Goal: Complete application form

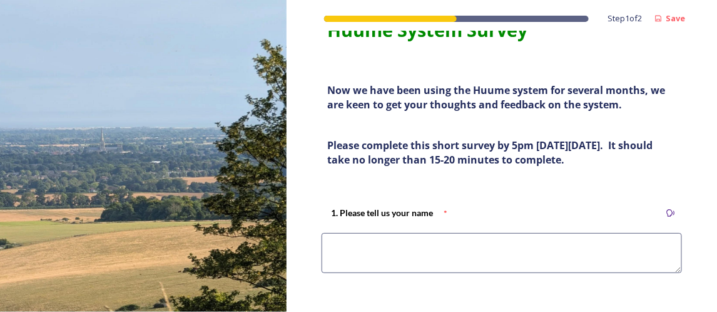
scroll to position [63, 0]
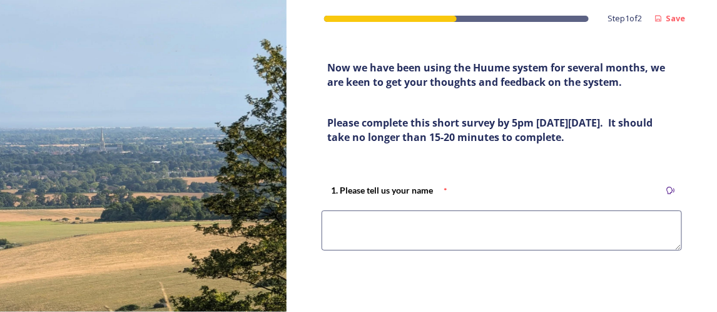
click at [417, 208] on div "1. Please tell us your name *" at bounding box center [502, 222] width 380 height 104
click at [429, 229] on textarea at bounding box center [502, 230] width 360 height 40
type textarea "h"
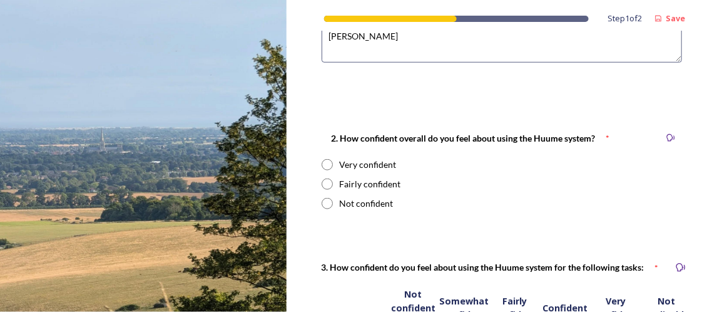
type textarea "[PERSON_NAME]"
click at [360, 163] on div "Very confident" at bounding box center [367, 164] width 57 height 13
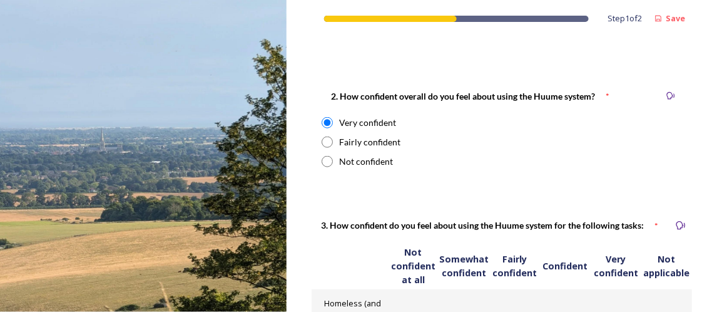
scroll to position [313, 0]
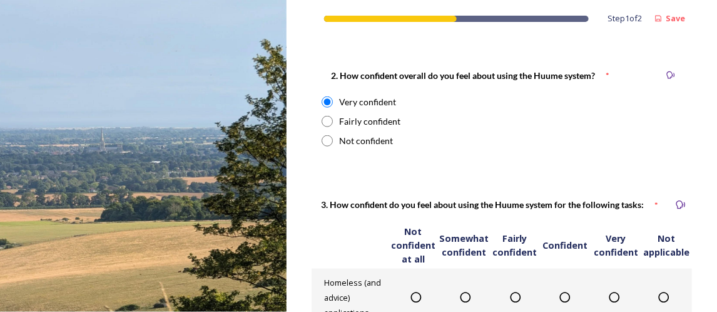
click at [372, 121] on div "Fairly confident" at bounding box center [369, 120] width 61 height 13
radio input "false"
radio input "true"
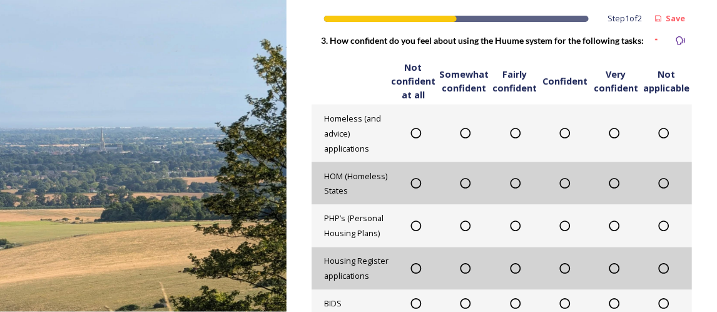
scroll to position [501, 0]
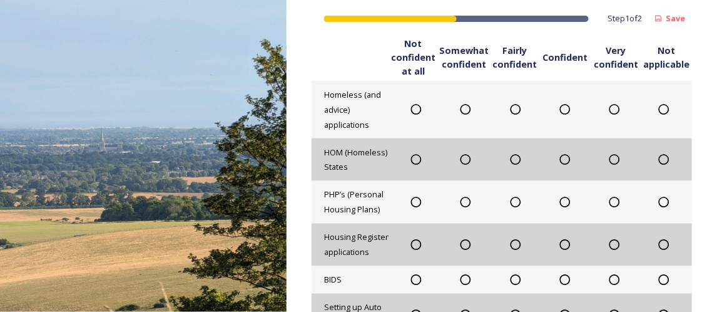
click at [611, 112] on icon at bounding box center [614, 109] width 13 height 13
click at [608, 156] on icon at bounding box center [614, 159] width 13 height 13
click at [564, 158] on icon at bounding box center [565, 159] width 13 height 13
click at [405, 201] on div at bounding box center [415, 202] width 49 height 13
click at [414, 200] on icon at bounding box center [416, 202] width 13 height 13
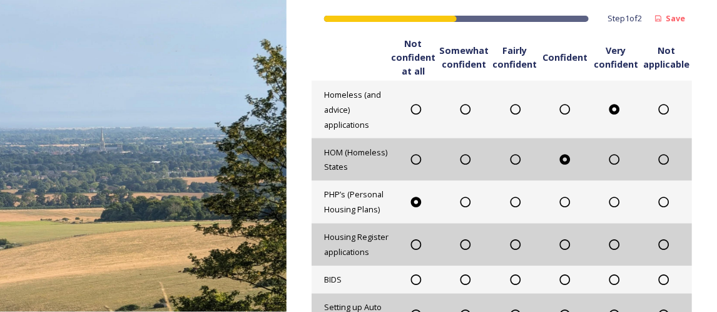
click at [467, 197] on icon at bounding box center [465, 202] width 13 height 13
click at [515, 205] on icon at bounding box center [515, 202] width 13 height 13
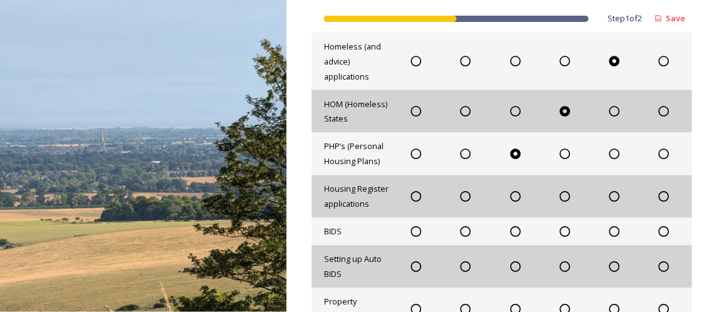
scroll to position [563, 0]
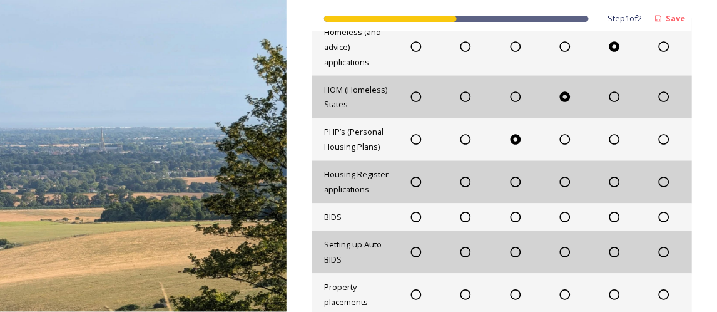
click at [460, 140] on icon at bounding box center [465, 139] width 13 height 13
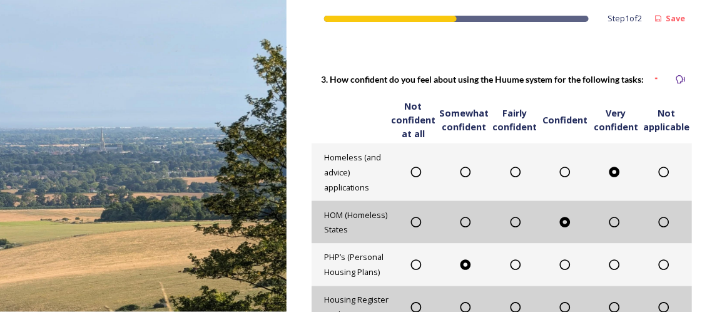
scroll to position [501, 0]
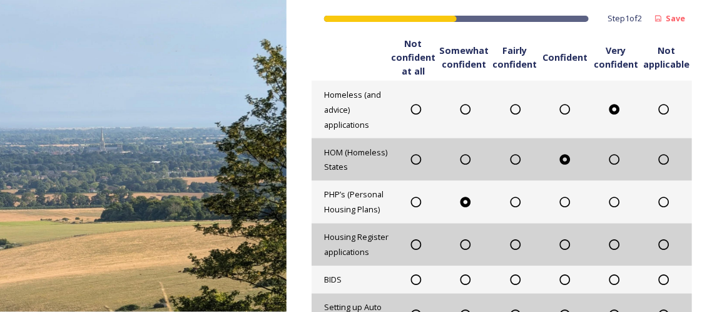
click at [461, 244] on icon at bounding box center [465, 244] width 13 height 13
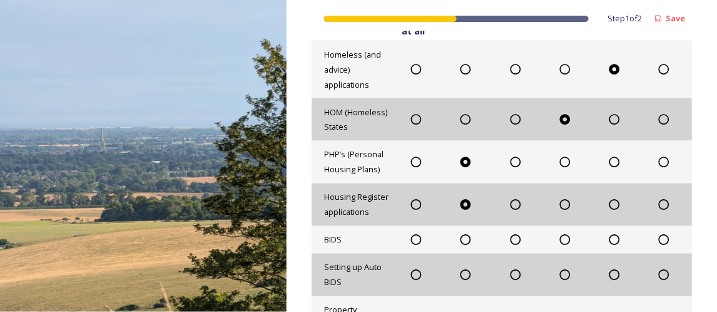
scroll to position [563, 0]
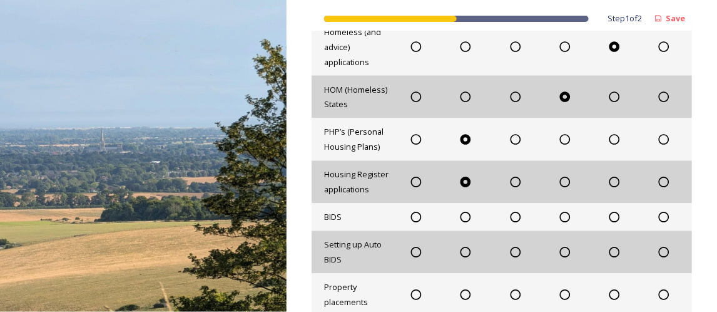
click at [412, 218] on icon at bounding box center [416, 217] width 13 height 13
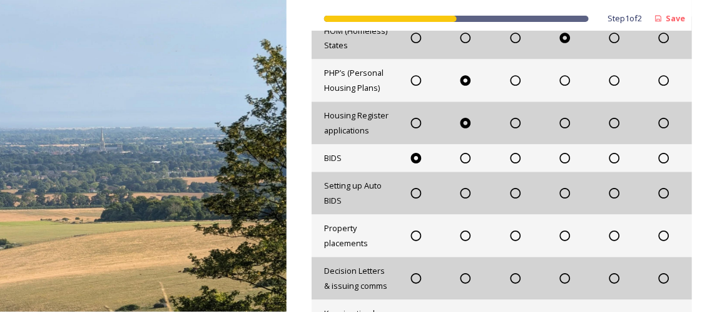
scroll to position [626, 0]
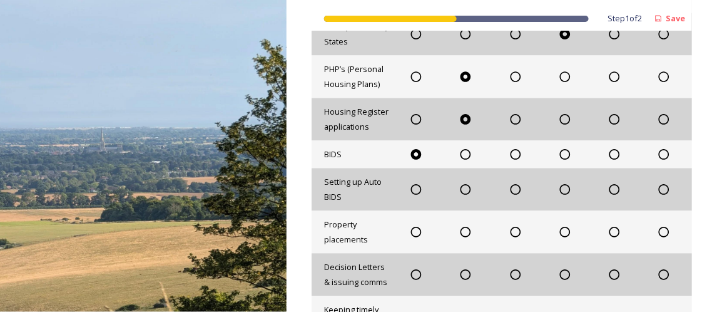
click at [413, 193] on icon at bounding box center [416, 189] width 13 height 13
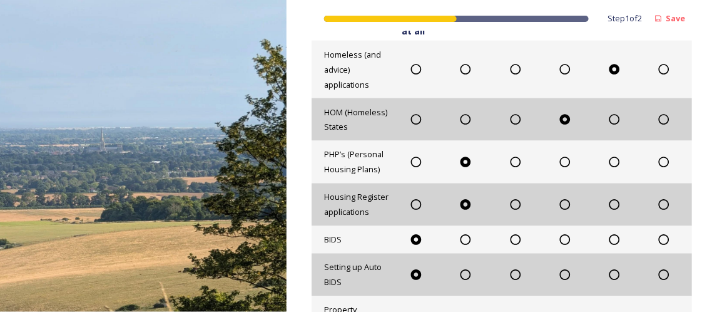
scroll to position [501, 0]
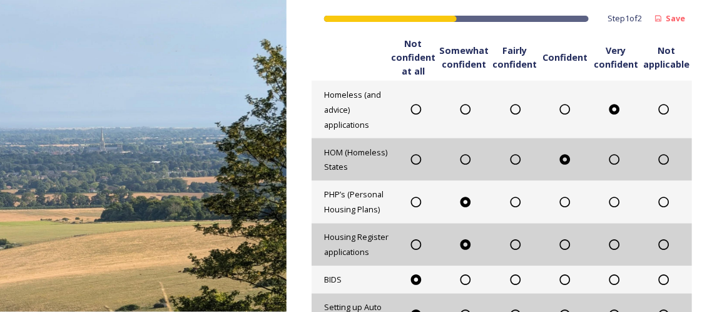
click at [659, 104] on icon at bounding box center [664, 109] width 11 height 11
click at [610, 108] on icon at bounding box center [614, 109] width 13 height 13
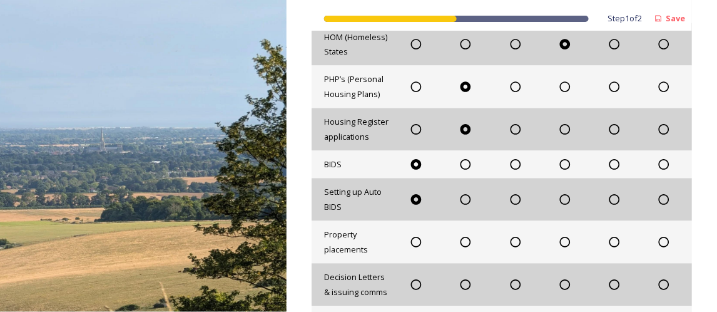
scroll to position [688, 0]
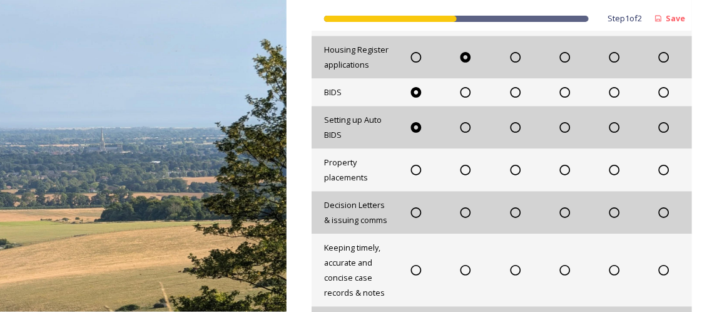
click at [414, 170] on icon at bounding box center [416, 169] width 13 height 13
click at [560, 214] on icon at bounding box center [565, 212] width 11 height 11
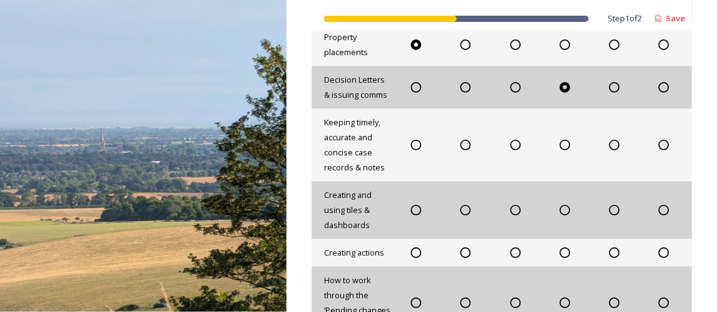
click at [610, 144] on icon at bounding box center [614, 144] width 13 height 13
click at [608, 208] on icon at bounding box center [614, 209] width 13 height 13
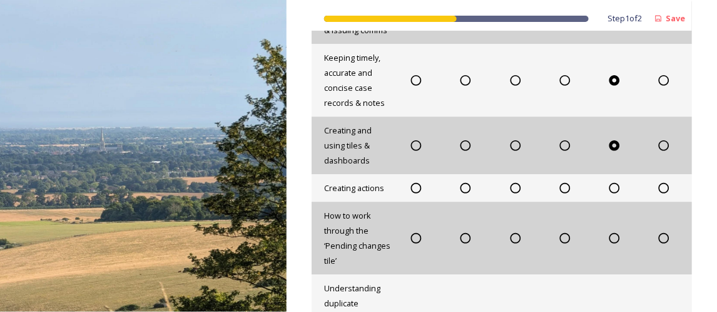
scroll to position [938, 0]
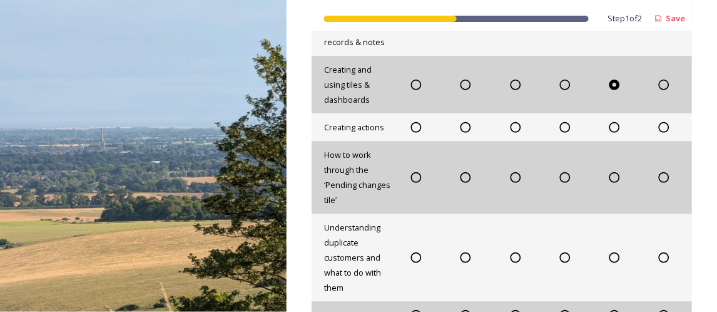
click at [559, 125] on icon at bounding box center [565, 127] width 13 height 13
click at [411, 173] on icon at bounding box center [416, 177] width 13 height 13
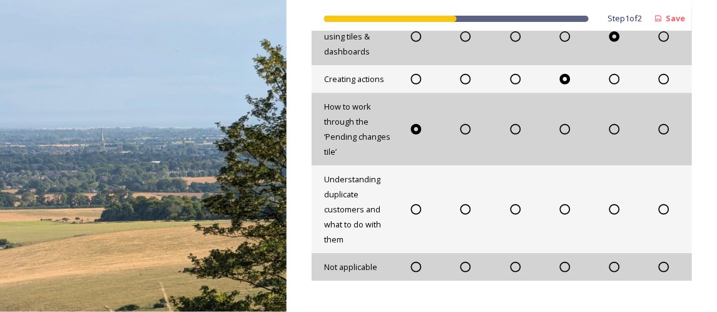
scroll to position [1001, 0]
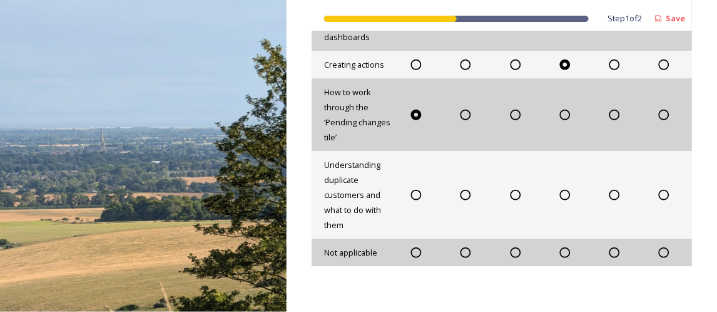
click at [511, 196] on icon at bounding box center [515, 194] width 13 height 13
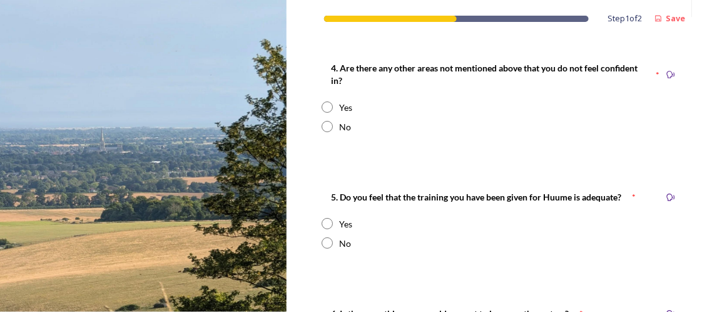
scroll to position [1251, 0]
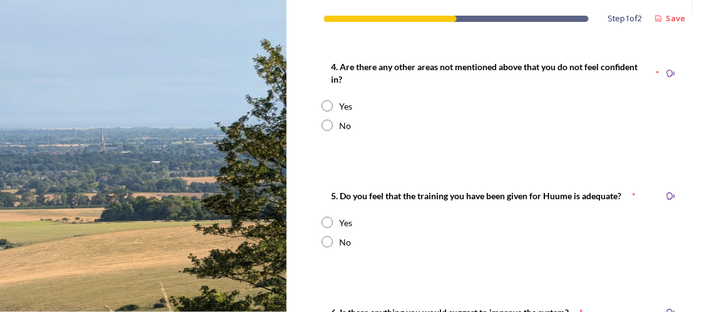
click at [327, 125] on input "radio" at bounding box center [327, 124] width 11 height 11
radio input "true"
click at [328, 221] on input "radio" at bounding box center [327, 221] width 11 height 11
radio input "true"
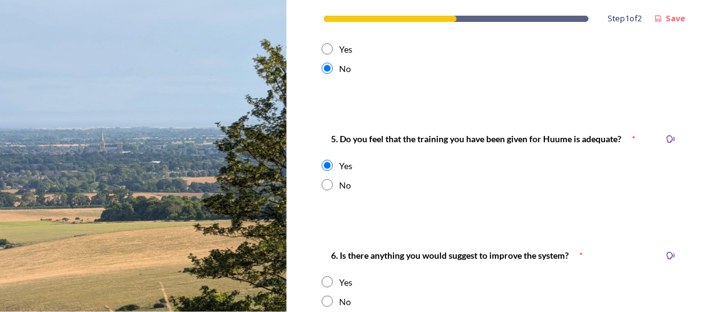
scroll to position [1376, 0]
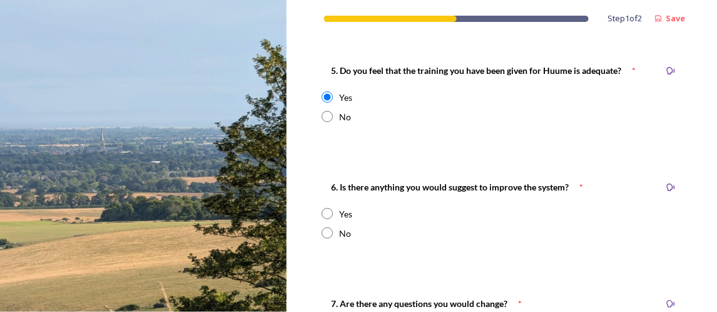
click at [325, 113] on input "radio" at bounding box center [327, 116] width 11 height 11
radio input "true"
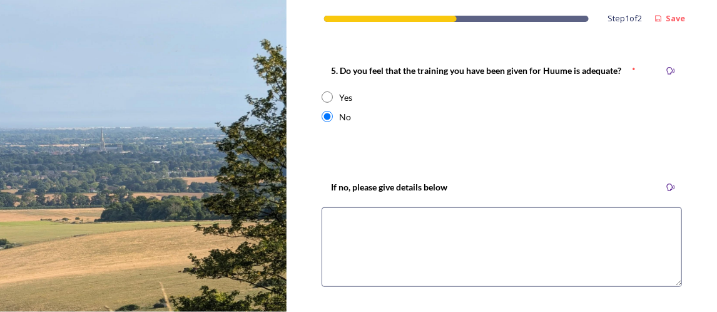
click at [399, 215] on textarea at bounding box center [502, 246] width 360 height 79
type textarea "O"
click at [379, 221] on textarea at bounding box center [502, 246] width 360 height 79
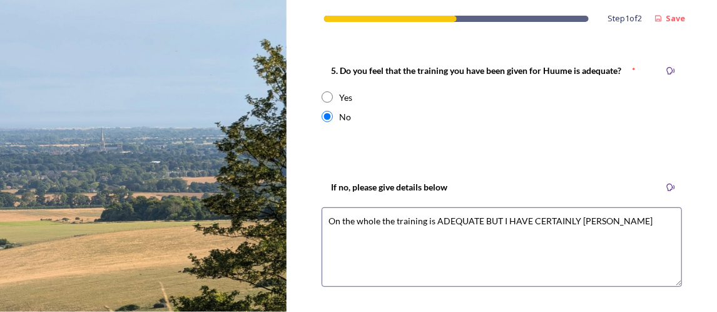
type textarea "On the whole the training is ADEQUATE BUT I HAVE CERTAINLY DE-SKILLED"
drag, startPoint x: 638, startPoint y: 218, endPoint x: 315, endPoint y: 228, distance: 323.0
click at [315, 228] on div "If no, please give details below On the whole the training is ADEQUATE BUT I HA…" at bounding box center [502, 238] width 380 height 143
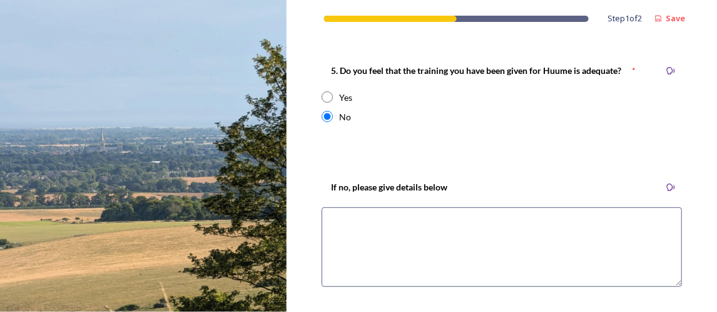
click at [331, 100] on input "radio" at bounding box center [327, 96] width 11 height 11
radio input "true"
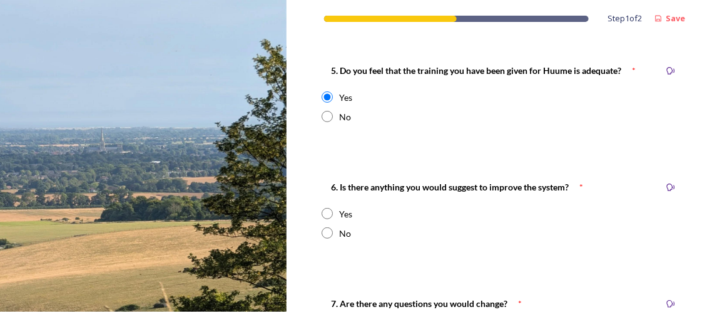
click at [328, 116] on input "radio" at bounding box center [327, 116] width 11 height 11
radio input "true"
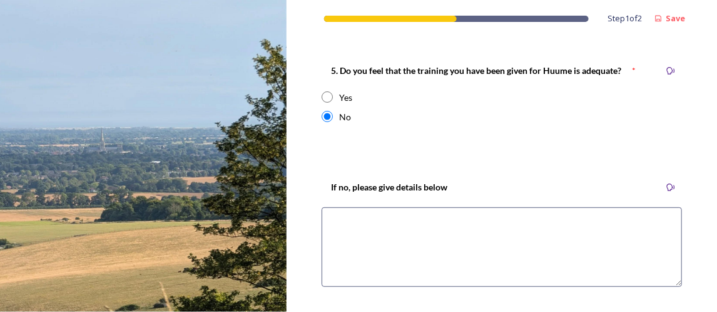
click at [392, 224] on textarea at bounding box center [502, 246] width 360 height 79
type textarea "o"
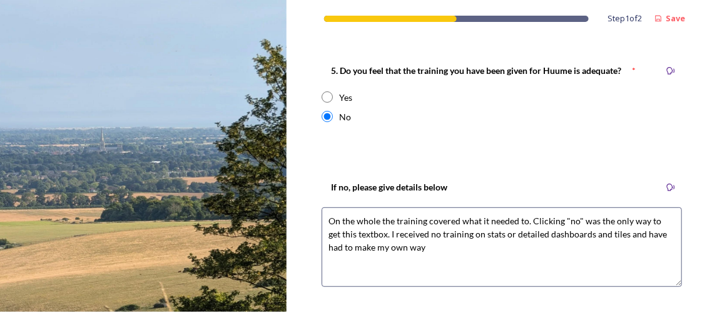
click at [425, 243] on textarea "On the whole the training covered what it needed to. Clicking "no" was the only…" at bounding box center [502, 246] width 360 height 79
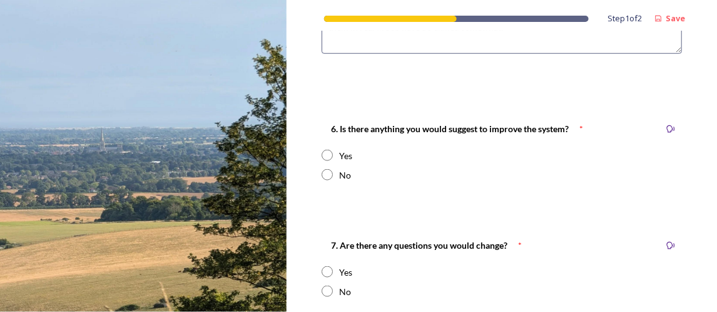
scroll to position [1627, 0]
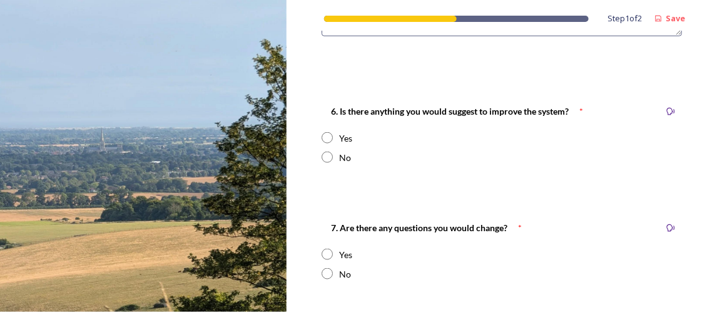
type textarea "On the whole the training covered what it needed to. Clicking "no" was the only…"
click at [329, 137] on input "radio" at bounding box center [327, 137] width 11 height 11
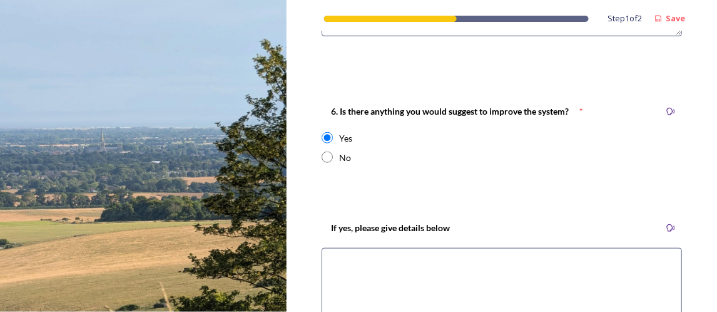
click at [329, 137] on input "radio" at bounding box center [327, 137] width 11 height 11
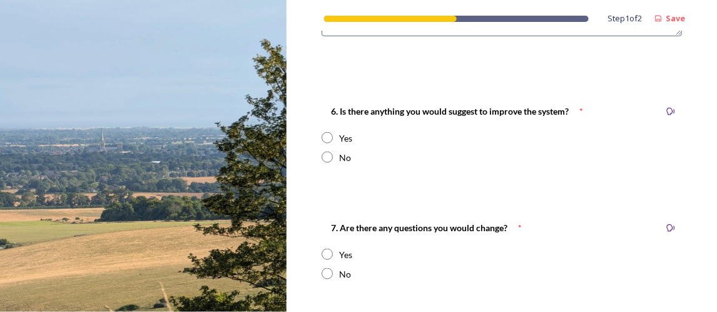
click at [329, 138] on input "radio" at bounding box center [327, 137] width 11 height 11
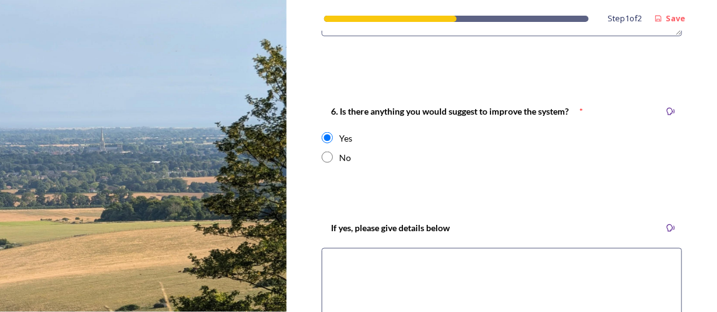
click at [328, 139] on input "radio" at bounding box center [327, 137] width 11 height 11
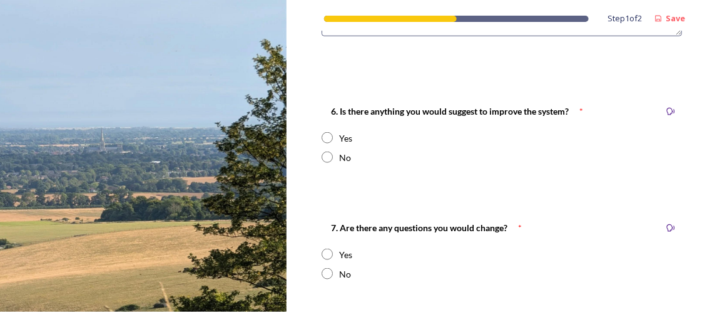
click at [329, 138] on input "radio" at bounding box center [327, 137] width 11 height 11
radio input "true"
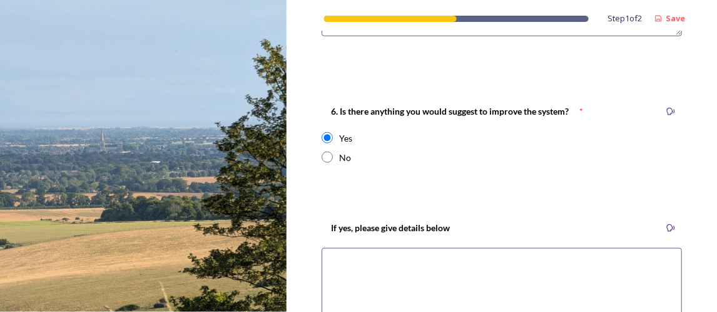
click at [380, 278] on textarea at bounding box center [502, 287] width 360 height 79
type textarea "H"
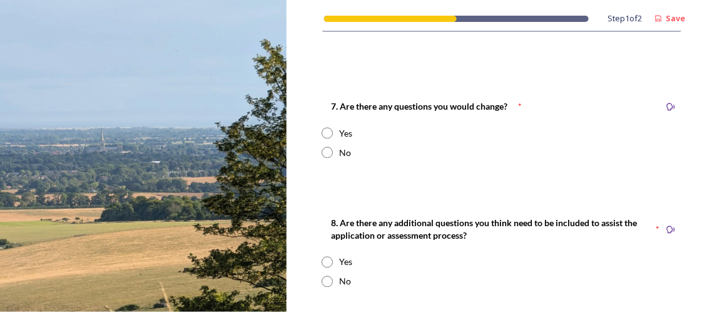
scroll to position [1940, 0]
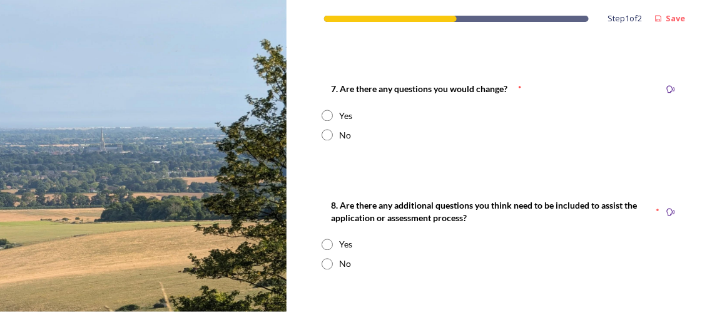
type textarea "Having greater Stats more readily available for performance management. I've ha…"
click at [327, 134] on input "radio" at bounding box center [327, 135] width 11 height 11
radio input "true"
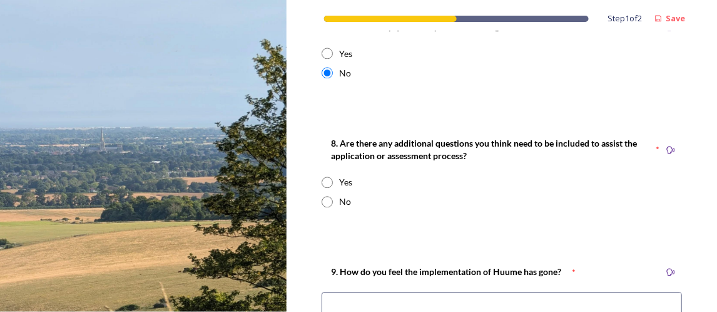
click at [325, 205] on input "radio" at bounding box center [327, 201] width 11 height 11
radio input "true"
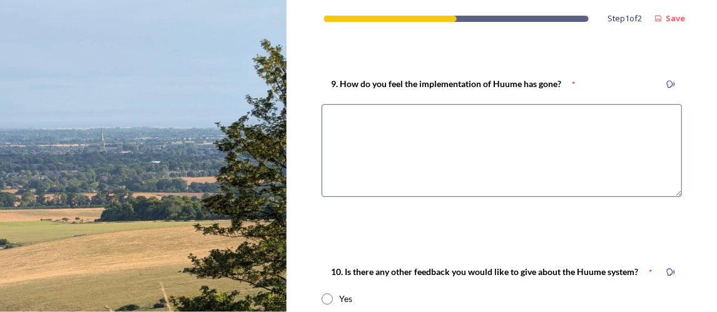
click at [419, 128] on textarea at bounding box center [502, 150] width 360 height 93
click at [490, 118] on textarea "Mixed. I've previously given my feedback pon this." at bounding box center [502, 150] width 360 height 93
click at [511, 118] on textarea "Mixed. I've previously given my feedback on this." at bounding box center [502, 150] width 360 height 93
click at [516, 126] on textarea "Mixed. I've previously given my feedback on this." at bounding box center [502, 150] width 360 height 93
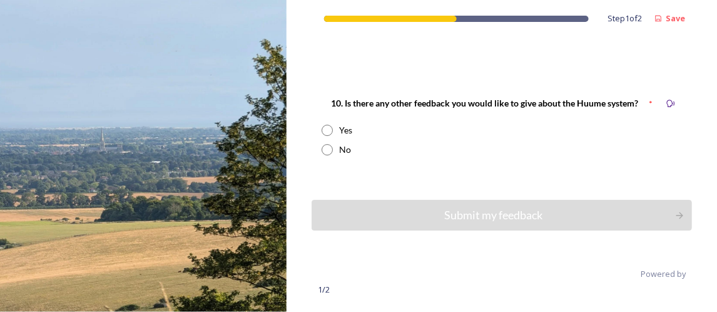
scroll to position [2359, 0]
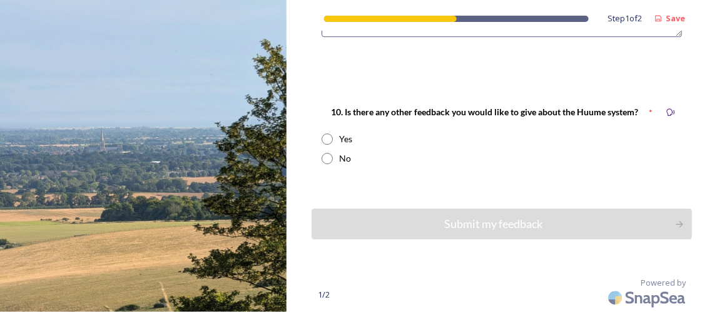
type textarea "Mixed. I've previously given my feedback on this."
click at [327, 152] on div "No" at bounding box center [502, 157] width 360 height 13
radio input "true"
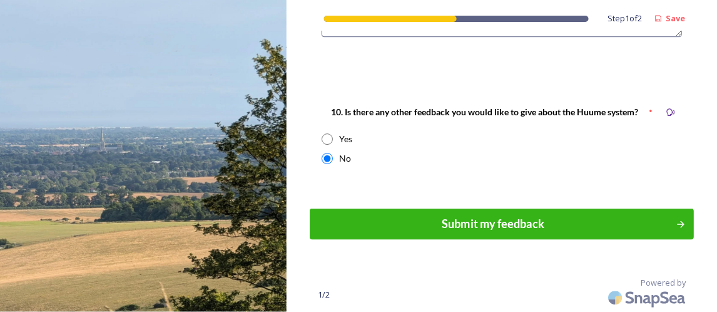
click at [471, 218] on div "Submit my feedback" at bounding box center [493, 223] width 353 height 17
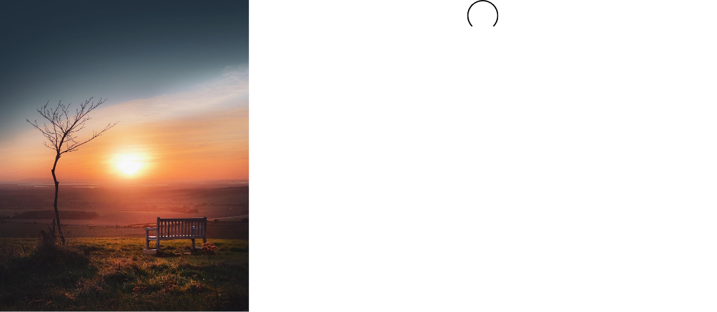
scroll to position [0, 0]
